Goal: Information Seeking & Learning: Check status

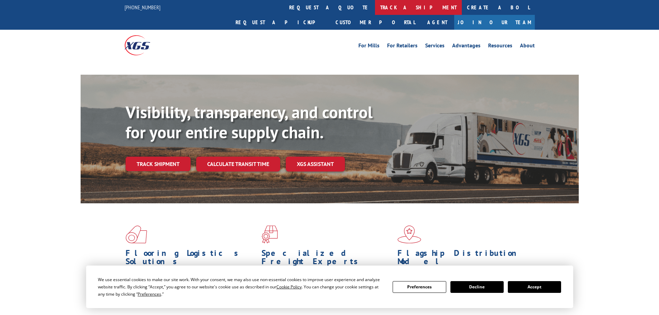
click at [375, 7] on link "track a shipment" at bounding box center [418, 7] width 87 height 15
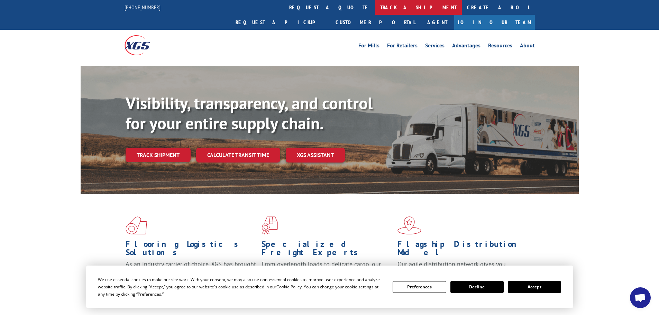
click at [375, 7] on link "track a shipment" at bounding box center [418, 7] width 87 height 15
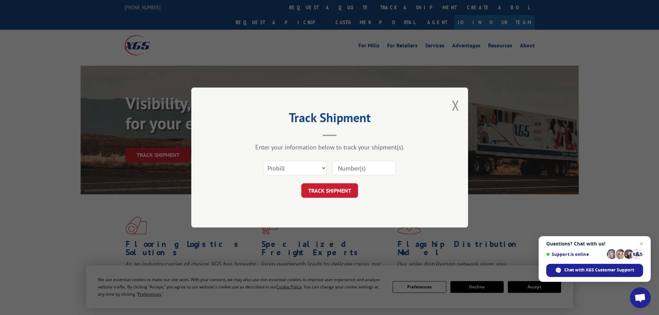
click at [354, 173] on input at bounding box center [364, 168] width 64 height 15
paste input "5620383"
type input "5620383"
click at [298, 171] on select "Select category... Probill BOL PO" at bounding box center [295, 168] width 64 height 15
select select "bol"
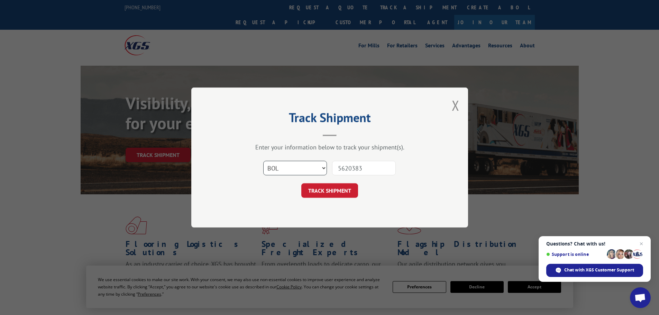
click at [263, 161] on select "Select category... Probill BOL PO" at bounding box center [295, 168] width 64 height 15
click at [308, 189] on button "TRACK SHIPMENT" at bounding box center [329, 190] width 57 height 15
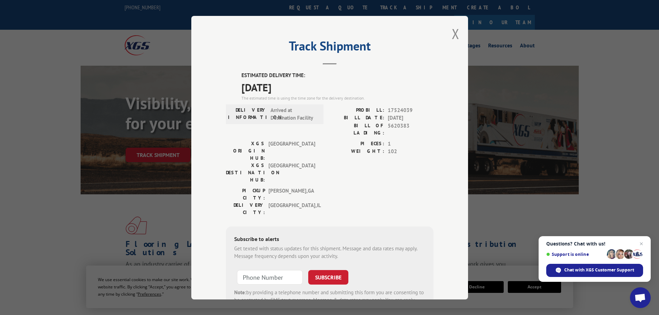
click at [462, 31] on div "Track Shipment ESTIMATED DELIVERY TIME: [DATE] The estimated time is using the …" at bounding box center [329, 158] width 277 height 284
click at [452, 33] on button "Close modal" at bounding box center [456, 34] width 8 height 18
